Goal: Find specific page/section: Find specific page/section

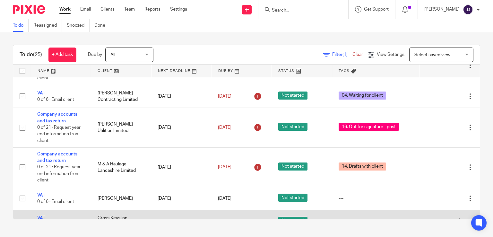
scroll to position [64, 0]
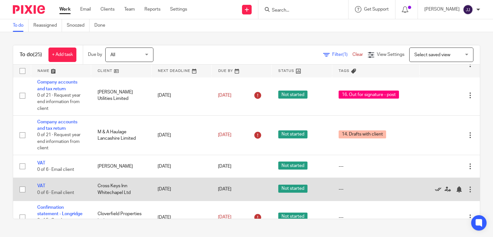
click at [435, 191] on icon at bounding box center [438, 189] width 6 height 6
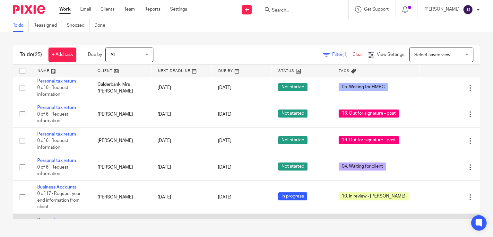
scroll to position [644, 0]
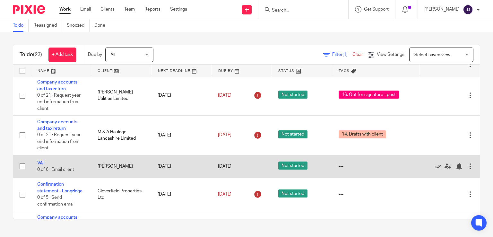
scroll to position [96, 0]
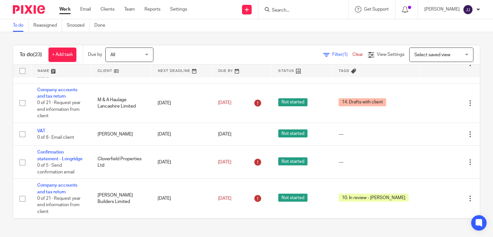
click at [302, 10] on input "Search" at bounding box center [300, 11] width 58 height 6
type input "cloverf"
click at [298, 25] on link at bounding box center [310, 25] width 80 height 10
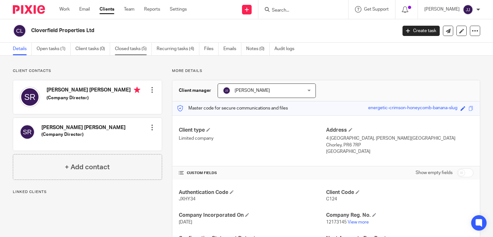
click at [136, 49] on link "Closed tasks (5)" at bounding box center [133, 49] width 37 height 13
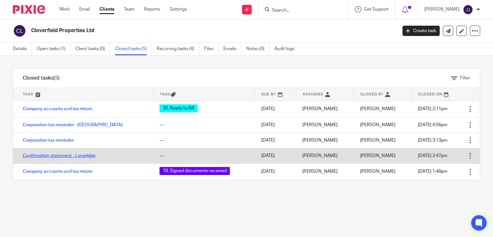
click at [89, 155] on link "Confirmation statement - Longridge" at bounding box center [59, 155] width 73 height 4
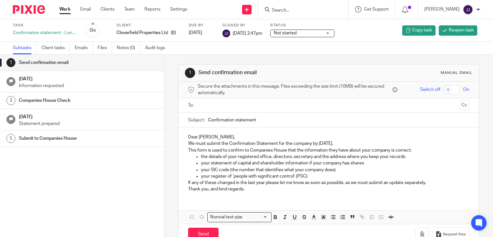
click at [65, 10] on link "Work" at bounding box center [64, 9] width 11 height 6
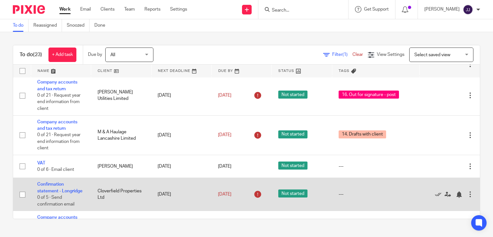
scroll to position [96, 0]
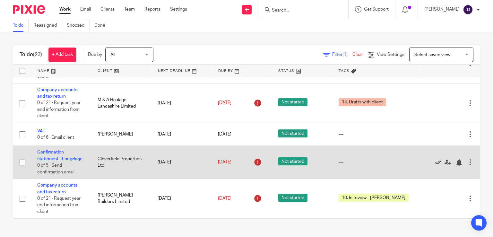
click at [435, 166] on icon at bounding box center [438, 162] width 6 height 6
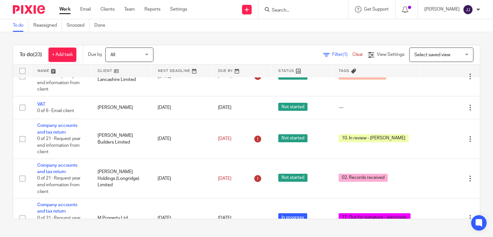
scroll to position [0, 0]
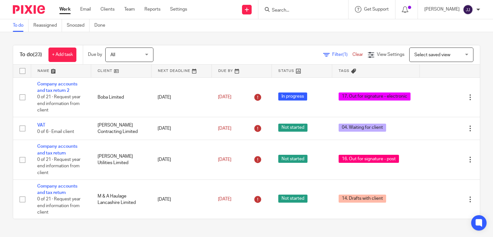
click at [288, 10] on input "Search" at bounding box center [300, 11] width 58 height 6
